Goal: Information Seeking & Learning: Understand process/instructions

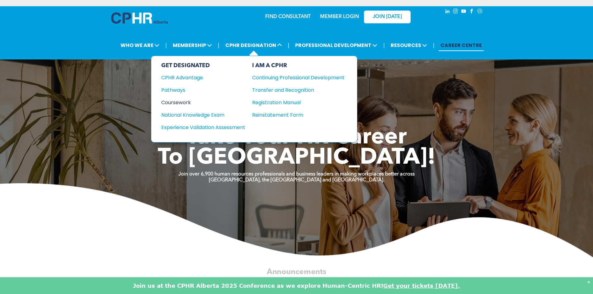
click at [188, 103] on div "Coursework" at bounding box center [199, 103] width 76 height 8
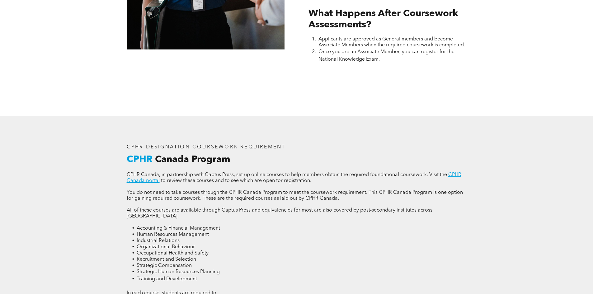
scroll to position [748, 0]
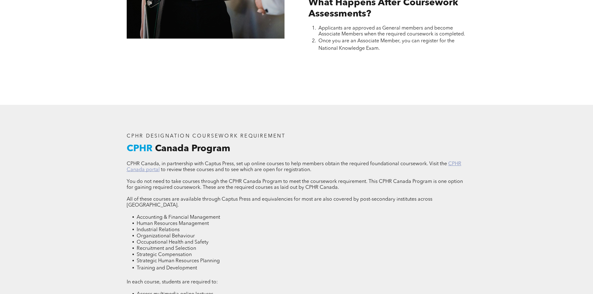
click at [143, 169] on link "CPHR Canada portal" at bounding box center [294, 167] width 335 height 11
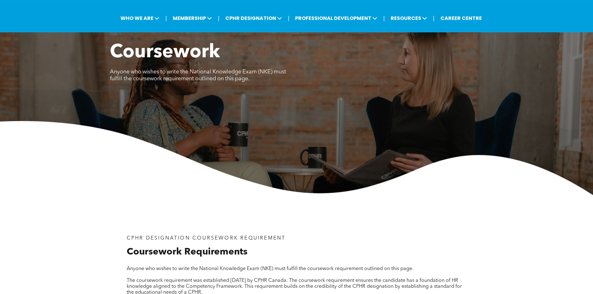
scroll to position [0, 0]
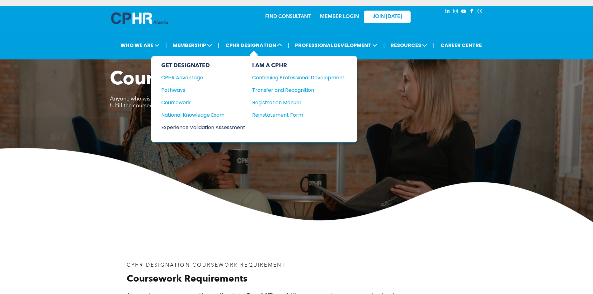
click at [206, 129] on div "Experience Validation Assessment" at bounding box center [199, 128] width 76 height 8
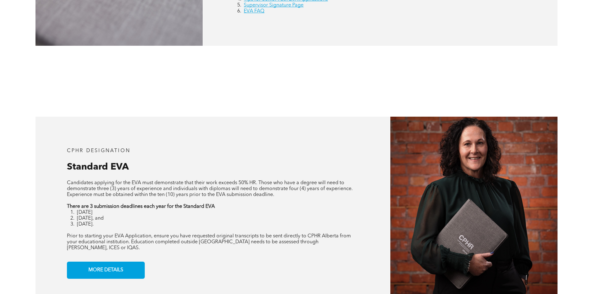
scroll to position [467, 0]
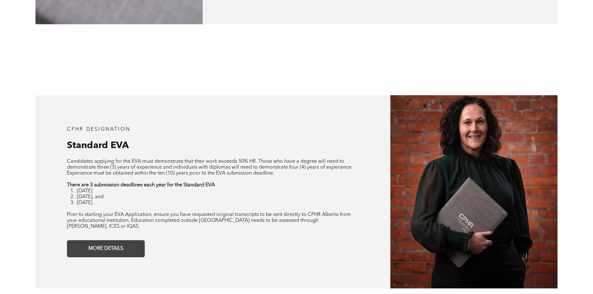
click at [126, 243] on link "MORE DETAILS" at bounding box center [106, 248] width 78 height 17
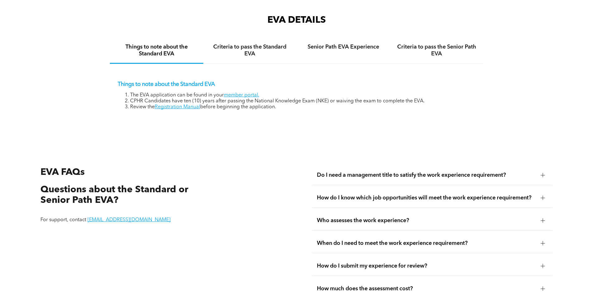
scroll to position [1045, 0]
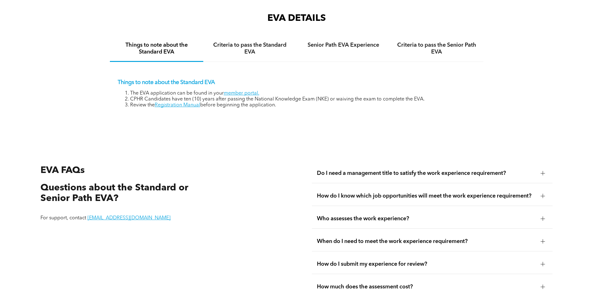
click at [543, 192] on div at bounding box center [543, 196] width 9 height 9
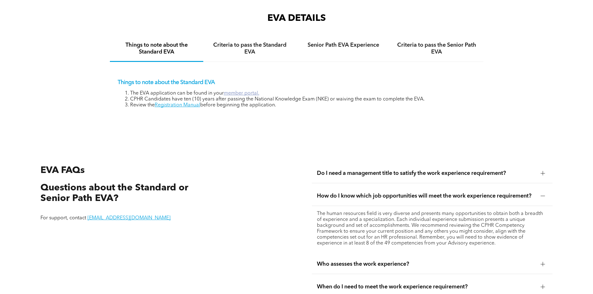
click at [247, 91] on link "member portal." at bounding box center [242, 93] width 36 height 5
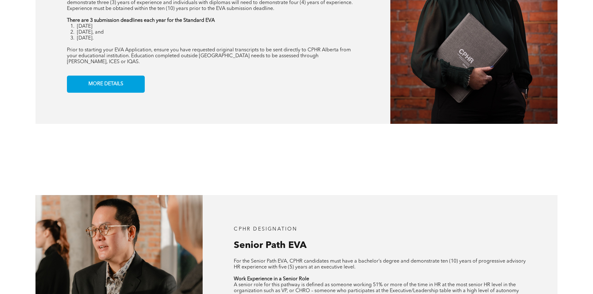
scroll to position [546, 0]
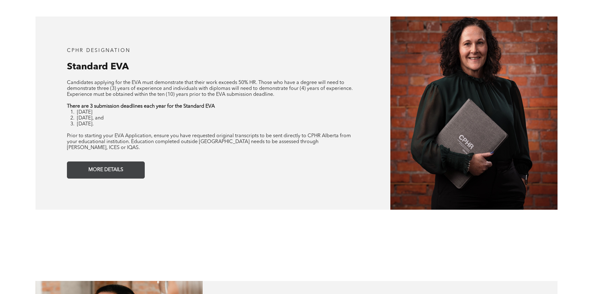
click at [135, 166] on link "MORE DETAILS" at bounding box center [106, 170] width 78 height 17
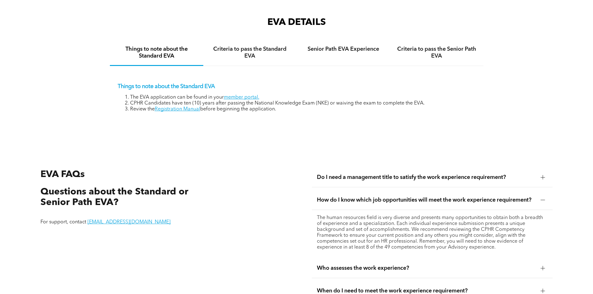
scroll to position [1045, 0]
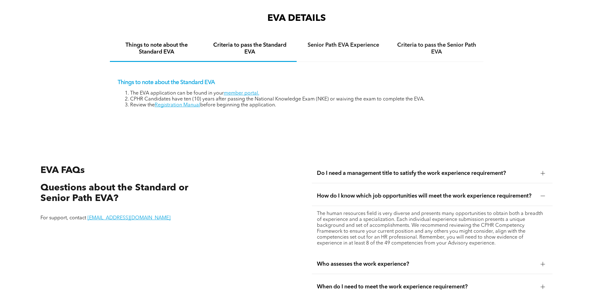
click at [249, 43] on h4 "Criteria to pass the Standard EVA" at bounding box center [250, 49] width 82 height 14
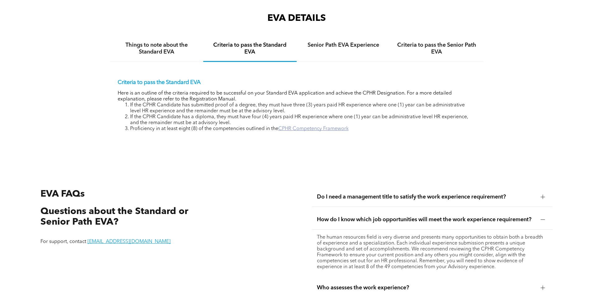
click at [331, 126] on link "CPHR Competency Framework" at bounding box center [313, 128] width 70 height 5
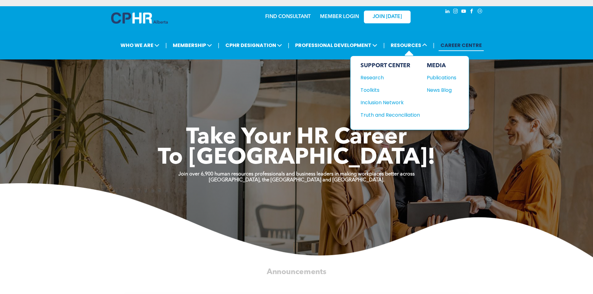
click at [395, 66] on div "SUPPORT CENTER" at bounding box center [390, 65] width 59 height 7
click at [413, 46] on span "RESOURCES" at bounding box center [409, 46] width 40 height 12
click at [426, 46] on icon at bounding box center [424, 45] width 5 height 5
click at [372, 90] on div "Toolkits" at bounding box center [388, 90] width 54 height 8
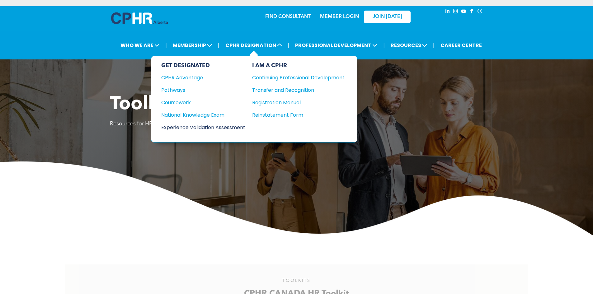
click at [224, 128] on div "Experience Validation Assessment" at bounding box center [199, 128] width 76 height 8
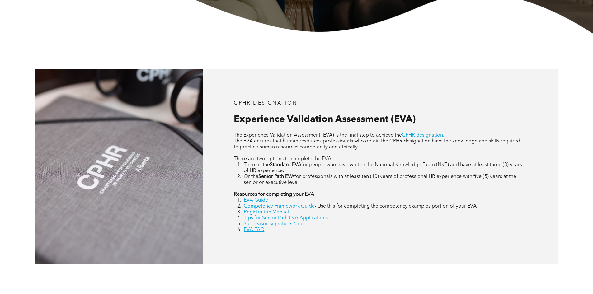
scroll to position [249, 0]
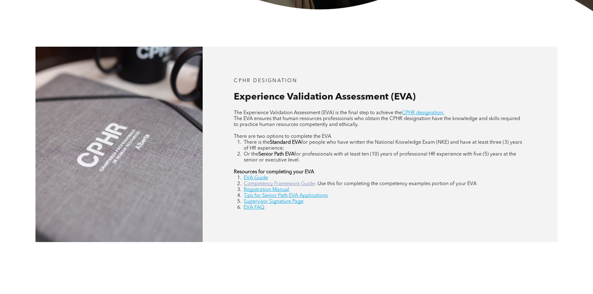
click at [303, 185] on link "Competency Framework Guide" at bounding box center [279, 184] width 71 height 5
click at [286, 197] on link "Tips for Senior Path EVA Applications" at bounding box center [286, 195] width 84 height 5
click at [277, 184] on link "Competency Framework Guide" at bounding box center [279, 184] width 71 height 5
click at [272, 190] on link "Registration Manual" at bounding box center [266, 190] width 45 height 5
